Goal: Use online tool/utility

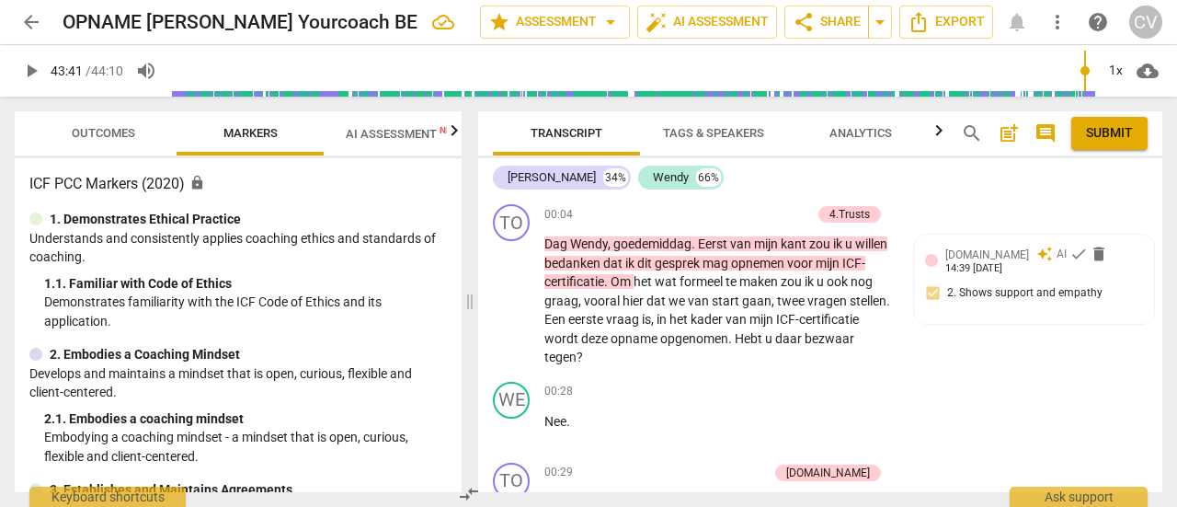
click at [392, 137] on span "AI Assessment New" at bounding box center [403, 134] width 114 height 14
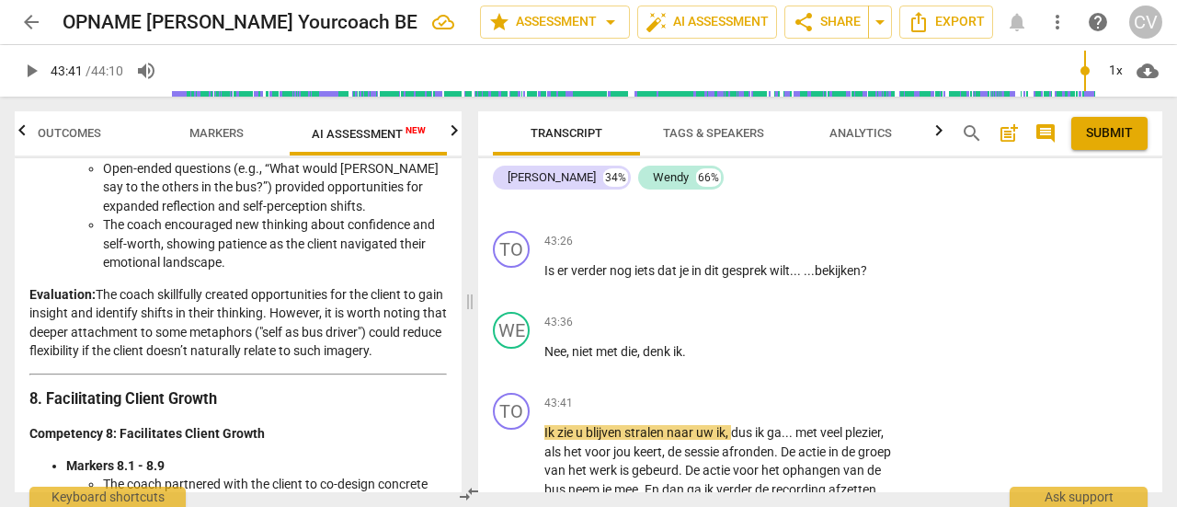
scroll to position [2667, 0]
